Goal: Transaction & Acquisition: Purchase product/service

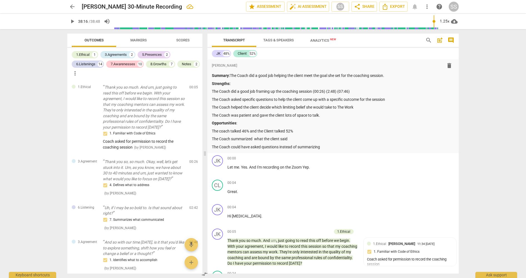
scroll to position [5685, 0]
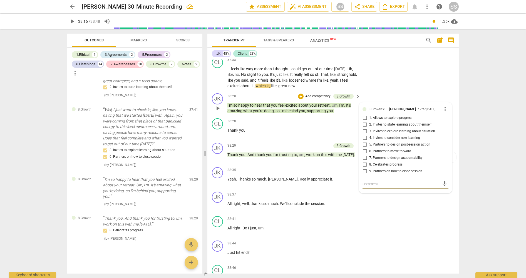
click at [363, 168] on input "8. Celebrates progress" at bounding box center [364, 164] width 9 height 7
checkbox input "true"
click at [423, 91] on div "CL play_arrow pause 37:58 + Add competency keyboard_arrow_right It feels like w…" at bounding box center [332, 73] width 251 height 36
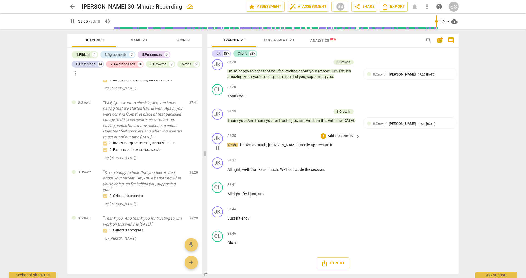
scroll to position [5731, 0]
click at [219, 144] on div "JK" at bounding box center [217, 138] width 11 height 11
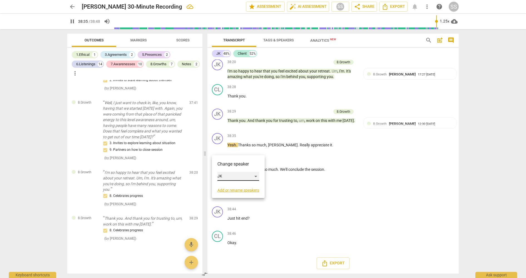
click at [255, 176] on div "JK" at bounding box center [238, 176] width 42 height 9
drag, startPoint x: 242, startPoint y: 186, endPoint x: 239, endPoint y: 184, distance: 3.3
click at [242, 186] on li "Client" at bounding box center [238, 187] width 42 height 11
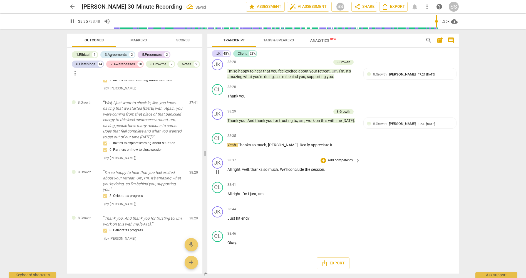
click at [218, 176] on span "pause" at bounding box center [217, 172] width 7 height 7
click at [218, 176] on span "play_arrow" at bounding box center [217, 172] width 7 height 7
click at [241, 172] on span "," at bounding box center [241, 169] width 2 height 4
click at [218, 176] on span "pause" at bounding box center [217, 172] width 7 height 7
click at [249, 178] on div "38:37 + Add competency keyboard_arrow_right All right , well , thanks so much .…" at bounding box center [293, 168] width 133 height 20
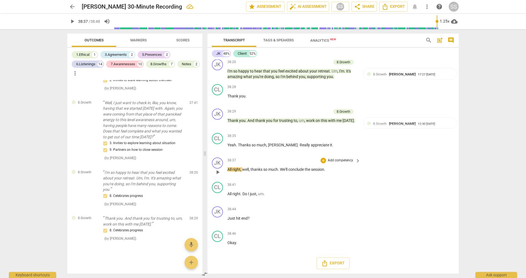
scroll to position [5742, 0]
click at [219, 214] on div "JK" at bounding box center [217, 211] width 11 height 11
drag, startPoint x: 220, startPoint y: 213, endPoint x: 241, endPoint y: 210, distance: 21.5
click at [220, 212] on div at bounding box center [263, 139] width 526 height 278
click at [218, 220] on span "play_arrow" at bounding box center [217, 221] width 7 height 7
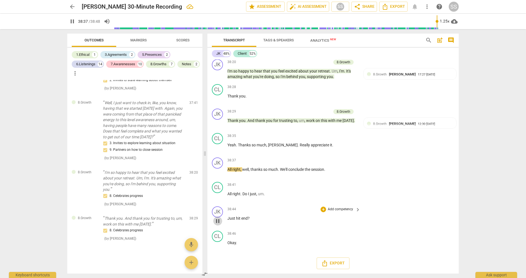
click at [218, 220] on span "pause" at bounding box center [217, 221] width 7 height 7
click at [218, 220] on span "play_arrow" at bounding box center [217, 221] width 7 height 7
type input "2325"
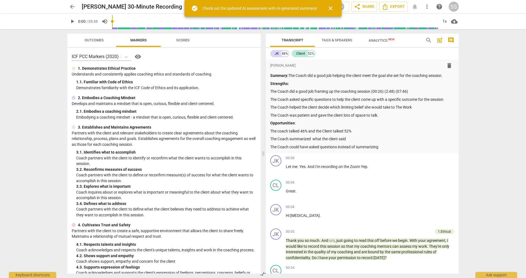
drag, startPoint x: 333, startPoint y: 8, endPoint x: 328, endPoint y: 27, distance: 19.3
click at [333, 9] on span "close" at bounding box center [330, 8] width 7 height 7
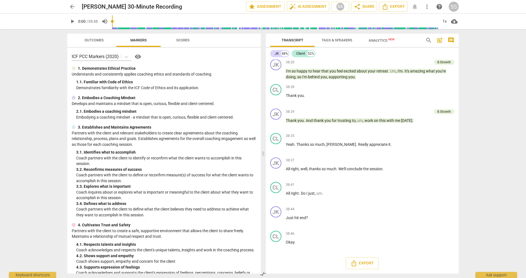
scroll to position [5356, 0]
click at [279, 199] on span "play_arrow" at bounding box center [276, 196] width 7 height 7
drag, startPoint x: 277, startPoint y: 199, endPoint x: 276, endPoint y: 203, distance: 4.6
click at [277, 199] on span "pause" at bounding box center [276, 196] width 7 height 7
click at [277, 216] on div "JK" at bounding box center [275, 211] width 11 height 11
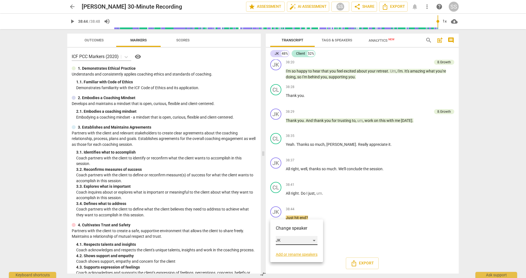
click at [315, 240] on div "JK" at bounding box center [297, 240] width 42 height 9
click at [301, 250] on li "Client" at bounding box center [297, 251] width 42 height 11
click at [277, 222] on span "play_arrow" at bounding box center [276, 221] width 7 height 7
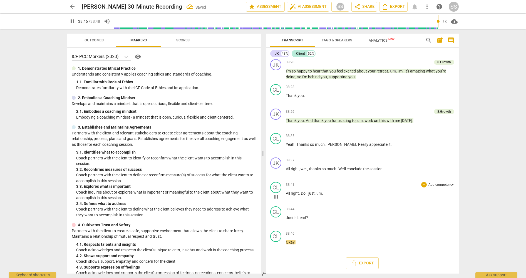
scroll to position [5358, 0]
type input "2328"
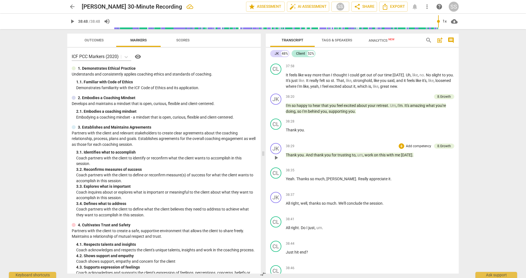
scroll to position [5298, 0]
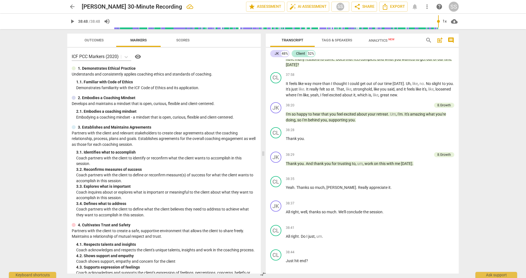
click at [383, 39] on span "Analytics New" at bounding box center [382, 40] width 26 height 4
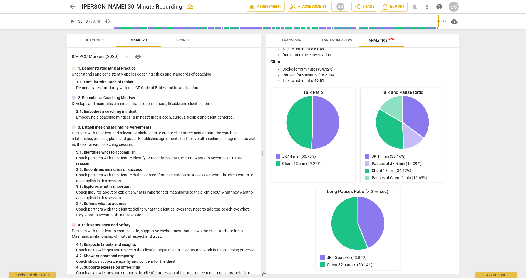
scroll to position [0, 0]
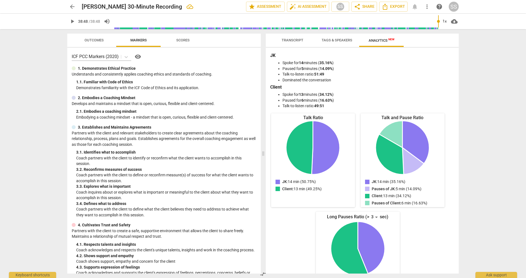
click at [338, 40] on span "Tags & Speakers" at bounding box center [337, 40] width 31 height 4
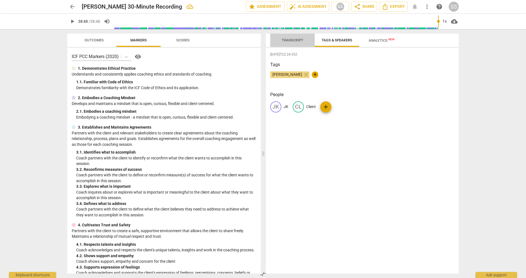
click at [294, 39] on span "Transcript" at bounding box center [293, 40] width 22 height 4
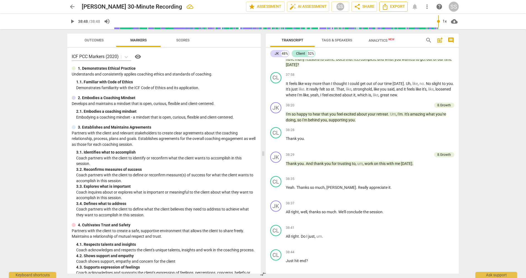
click at [398, 4] on span "Export" at bounding box center [393, 6] width 23 height 7
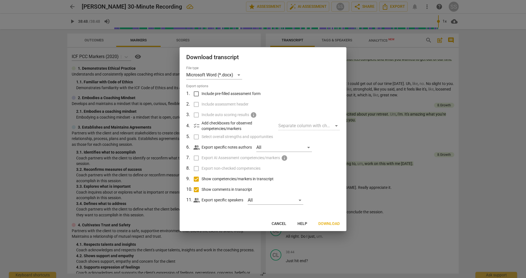
click at [331, 222] on span "Download" at bounding box center [328, 224] width 21 height 6
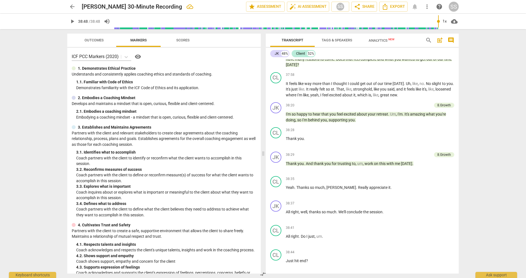
click at [72, 6] on span "arrow_back" at bounding box center [72, 6] width 7 height 7
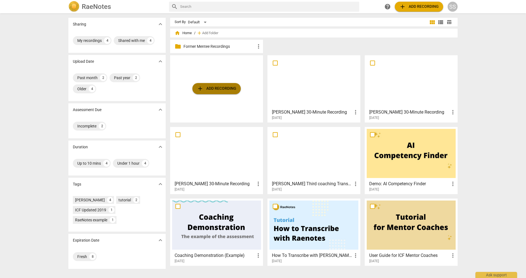
click at [210, 88] on span "add Add recording" at bounding box center [216, 88] width 39 height 7
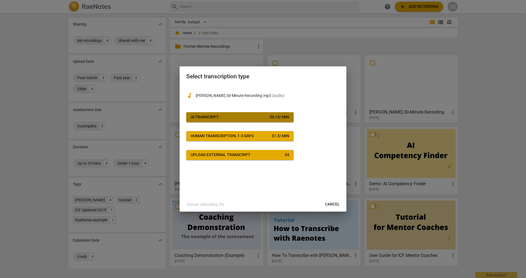
click at [229, 117] on span "AI Transcript $ 0.15 / min" at bounding box center [240, 117] width 98 height 6
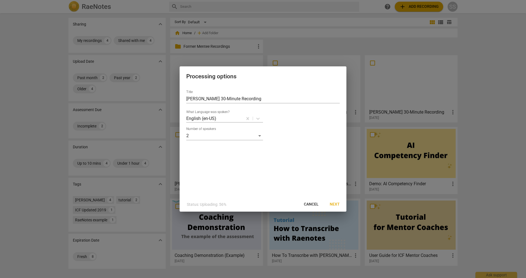
click at [337, 203] on span "Next" at bounding box center [335, 205] width 10 height 6
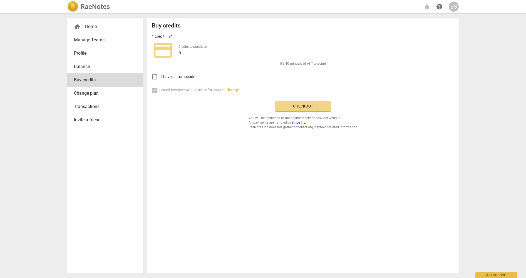
click at [310, 109] on span "Checkout" at bounding box center [303, 107] width 47 height 6
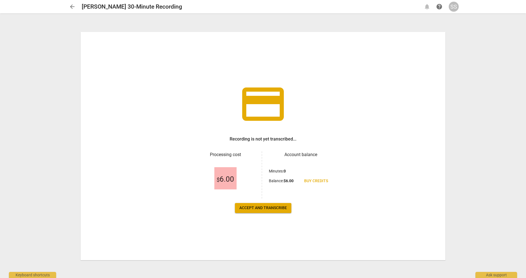
click at [262, 208] on span "Accept and transcribe" at bounding box center [263, 208] width 48 height 6
